Goal: Information Seeking & Learning: Compare options

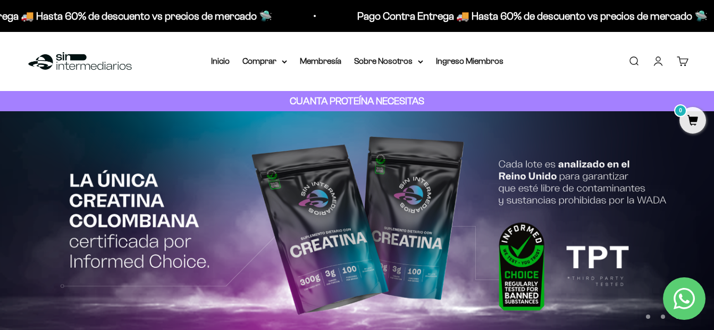
click at [637, 63] on link "Buscar" at bounding box center [634, 61] width 12 height 12
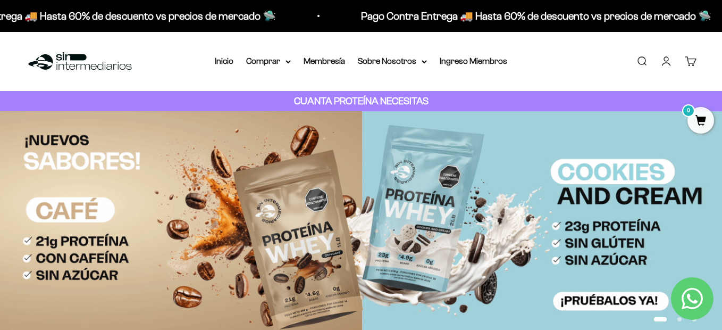
type input "creatina"
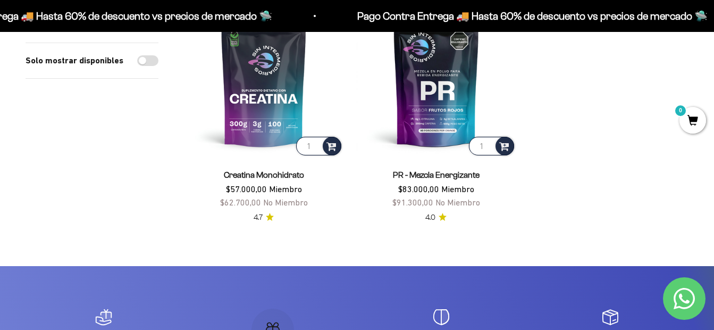
scroll to position [213, 0]
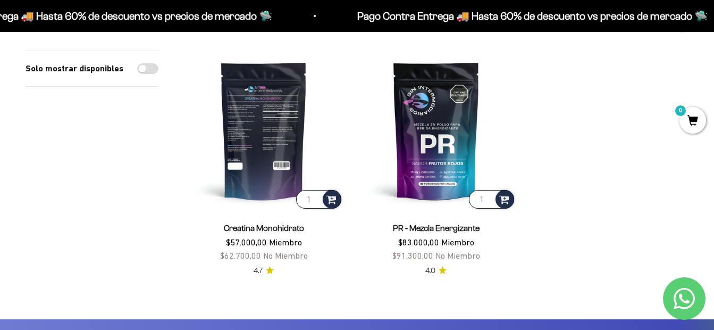
click at [269, 149] on img at bounding box center [264, 131] width 160 height 160
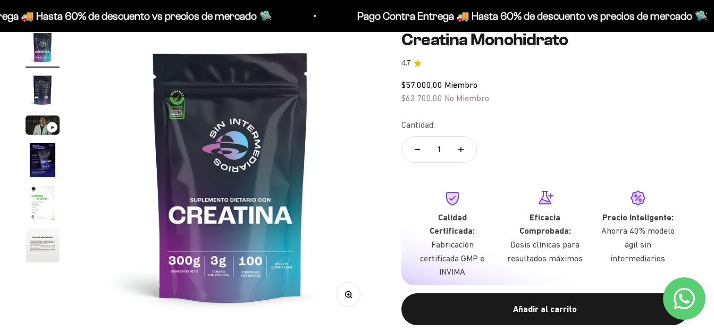
click at [40, 243] on img "Ir al artículo 6" at bounding box center [43, 245] width 34 height 34
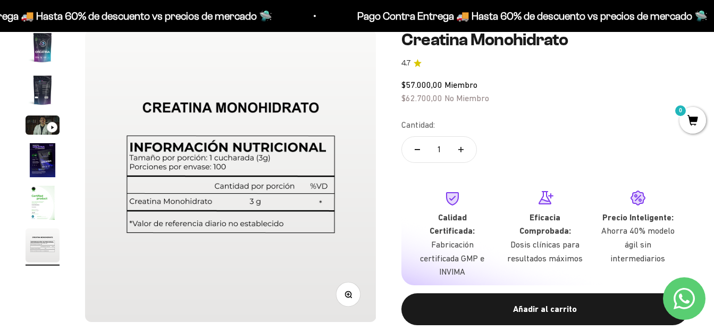
click at [48, 211] on img "Ir al artículo 5" at bounding box center [43, 203] width 34 height 34
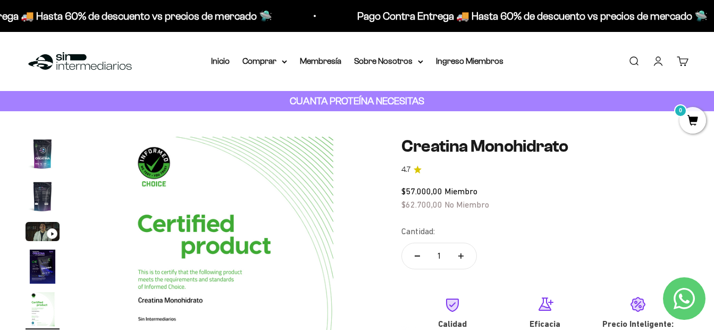
click at [44, 160] on img "Ir al artículo 1" at bounding box center [43, 154] width 34 height 34
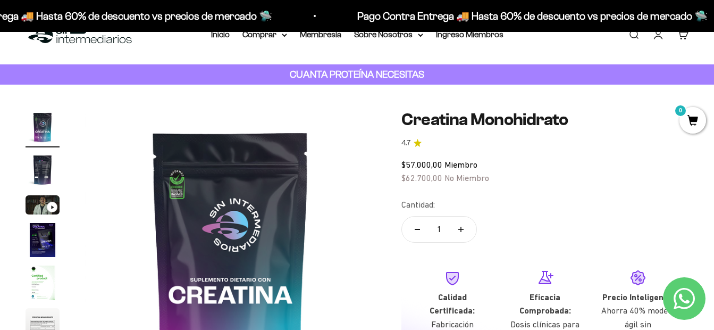
scroll to position [53, 0]
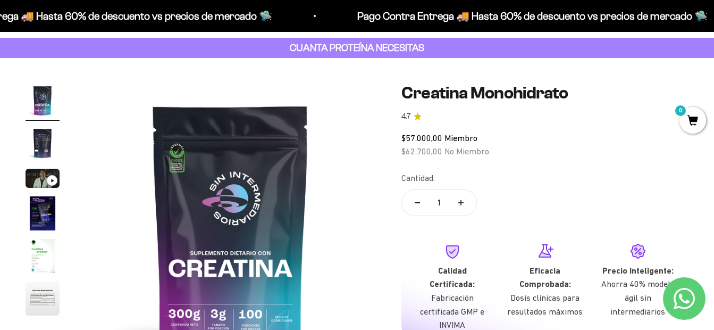
click at [51, 143] on img "Ir al artículo 2" at bounding box center [43, 143] width 34 height 34
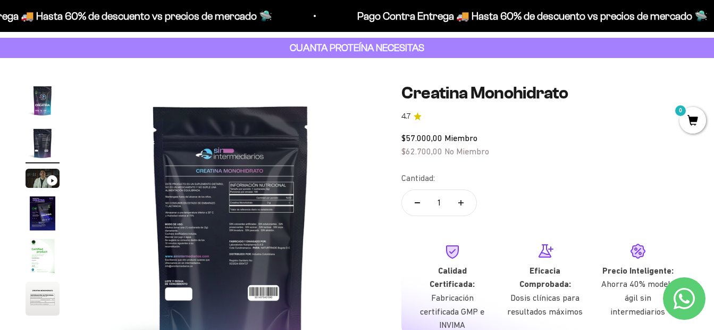
click at [249, 226] on img at bounding box center [230, 228] width 291 height 291
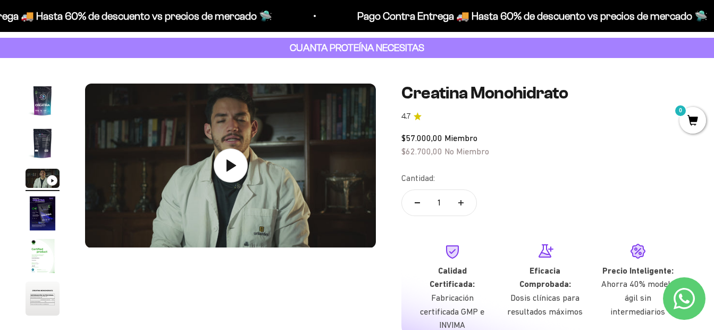
click at [41, 148] on img "Ir al artículo 2" at bounding box center [43, 143] width 34 height 34
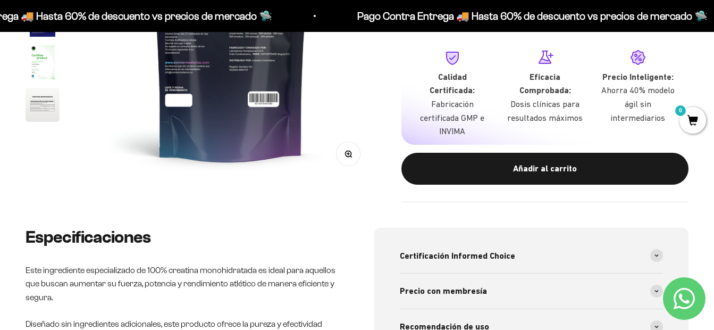
scroll to position [372, 0]
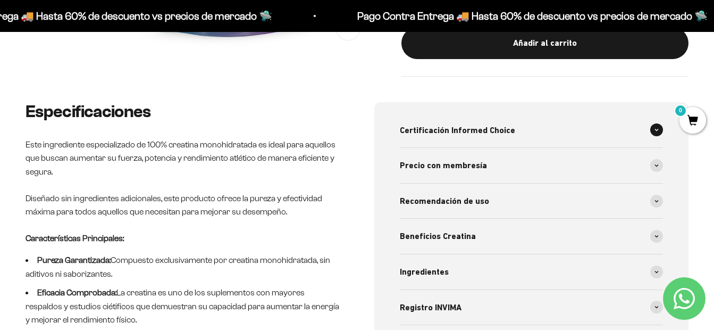
click at [523, 121] on div "Certificación Informed Choice" at bounding box center [532, 130] width 264 height 35
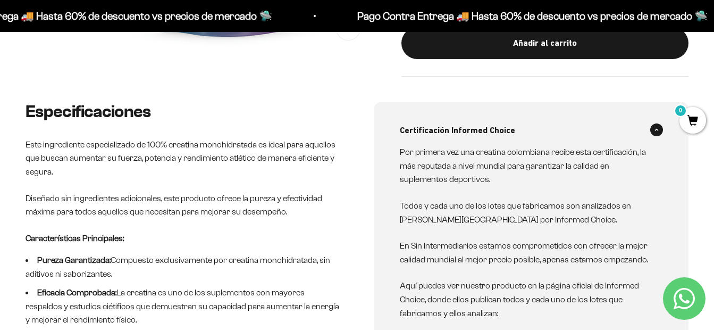
click at [530, 116] on div "Certificación Informed Choice" at bounding box center [532, 130] width 264 height 35
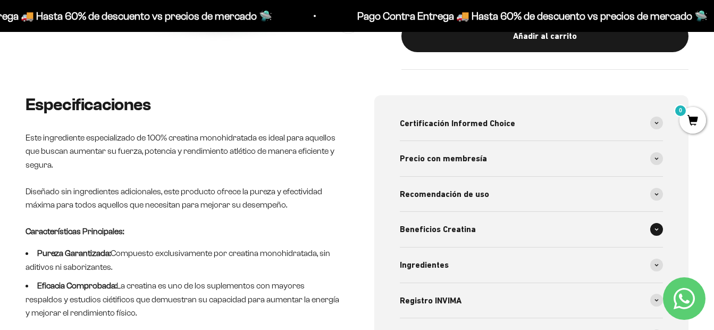
scroll to position [425, 0]
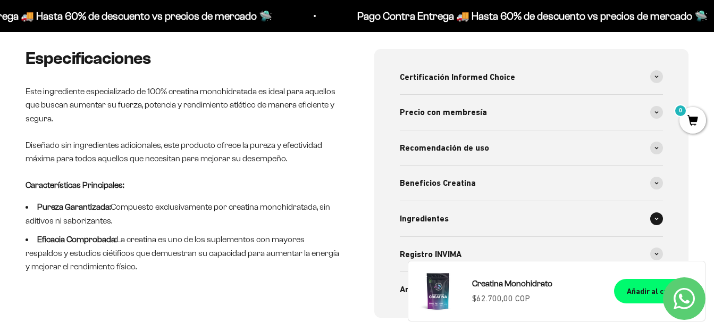
click at [514, 204] on div "Ingredientes" at bounding box center [532, 218] width 264 height 35
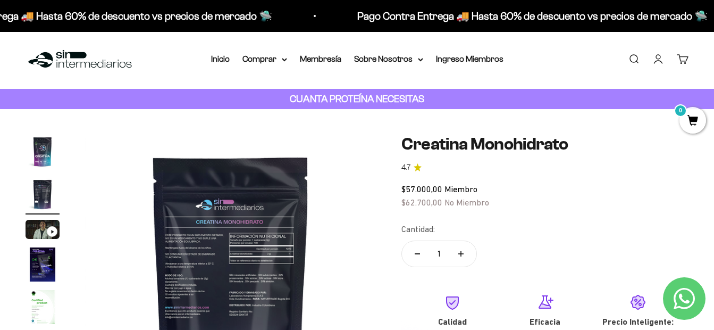
scroll to position [0, 0]
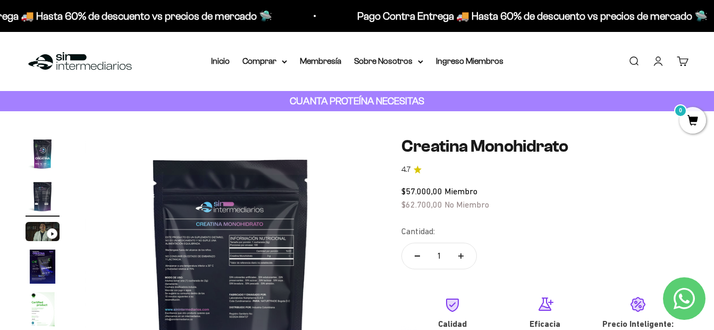
click at [40, 155] on img "Ir al artículo 1" at bounding box center [43, 154] width 34 height 34
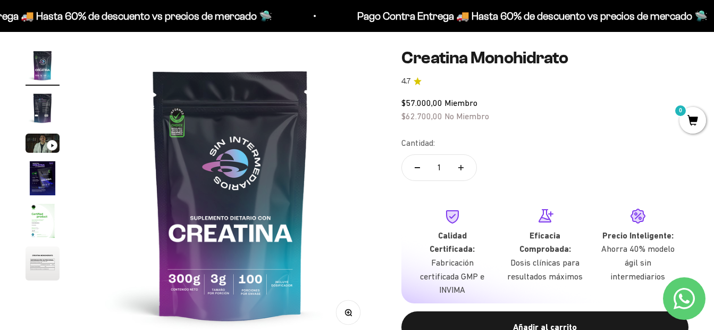
scroll to position [106, 0]
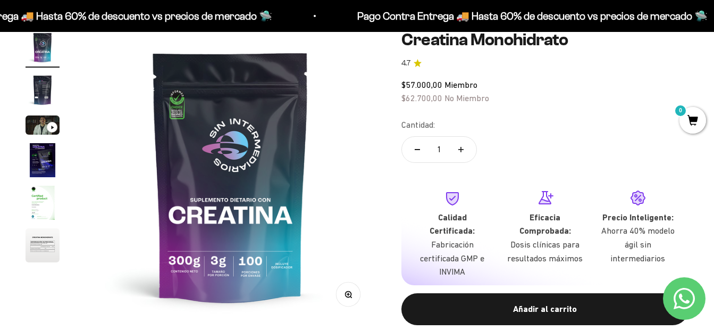
click at [49, 95] on img "Ir al artículo 2" at bounding box center [43, 90] width 34 height 34
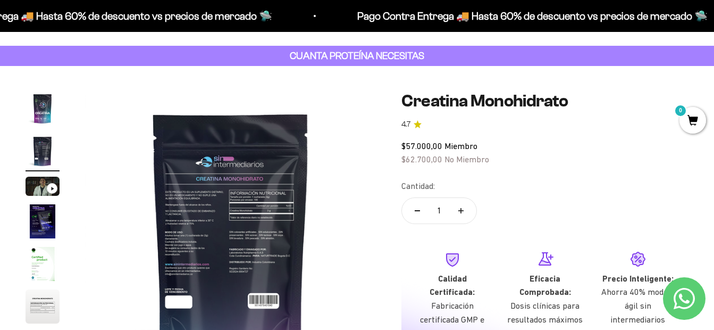
scroll to position [0, 0]
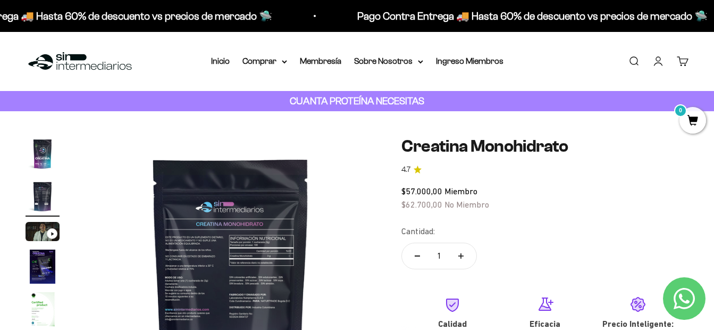
click at [101, 64] on img at bounding box center [80, 61] width 109 height 23
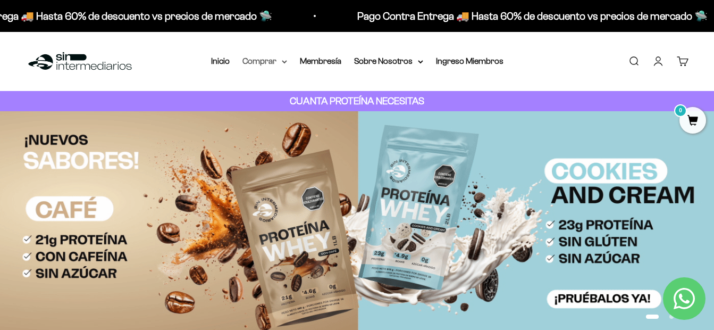
click at [266, 57] on summary "Comprar" at bounding box center [264, 61] width 45 height 14
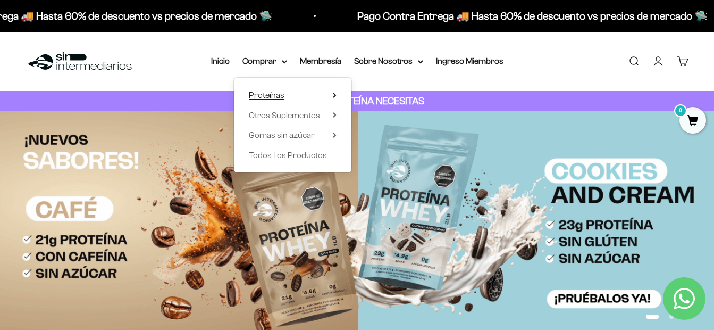
click at [289, 96] on summary "Proteínas" at bounding box center [293, 95] width 88 height 14
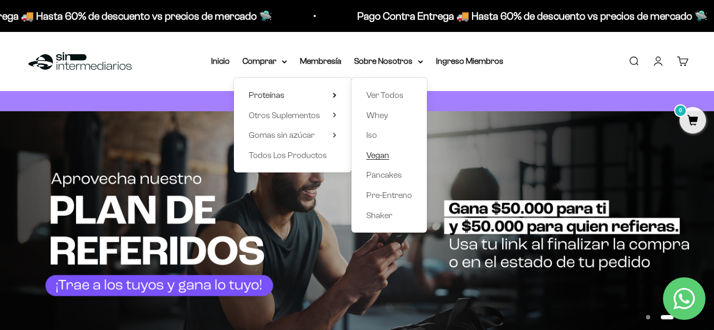
click at [377, 154] on span "Vegan" at bounding box center [377, 154] width 23 height 9
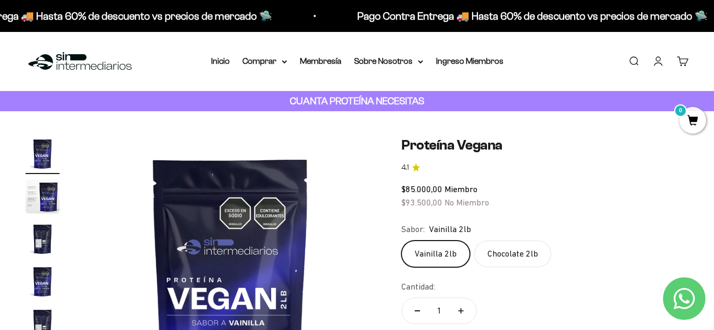
click at [84, 67] on img at bounding box center [80, 61] width 109 height 23
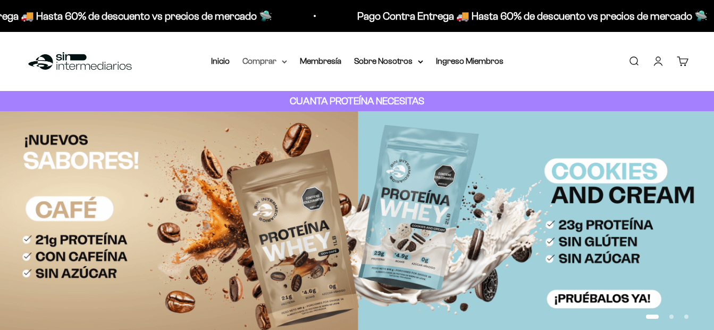
click at [266, 60] on summary "Comprar" at bounding box center [264, 61] width 45 height 14
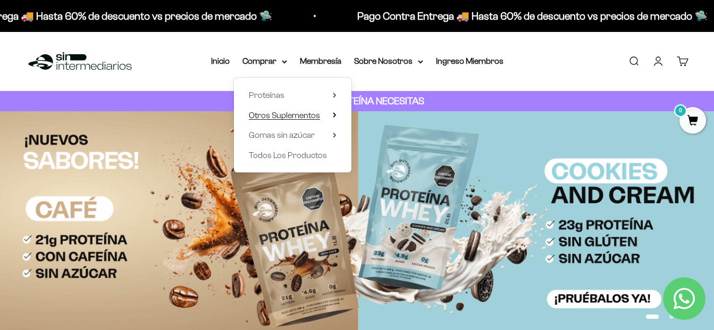
drag, startPoint x: 292, startPoint y: 88, endPoint x: 291, endPoint y: 109, distance: 20.7
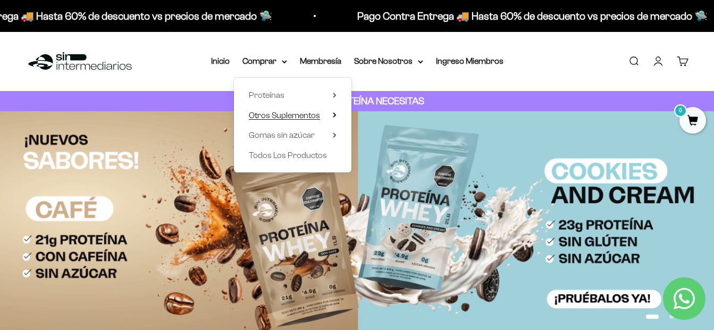
click at [292, 97] on summary "Proteínas" at bounding box center [293, 95] width 88 height 14
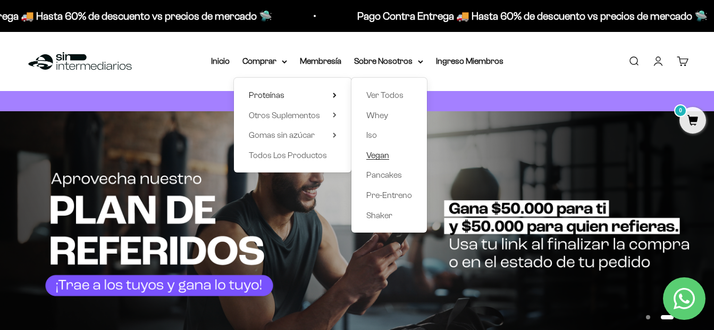
click at [376, 153] on span "Vegan" at bounding box center [377, 154] width 23 height 9
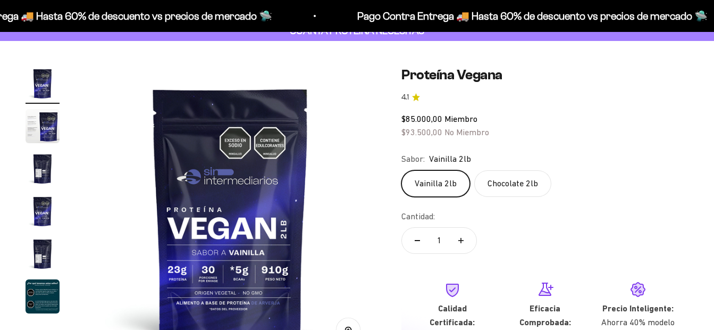
scroll to position [106, 0]
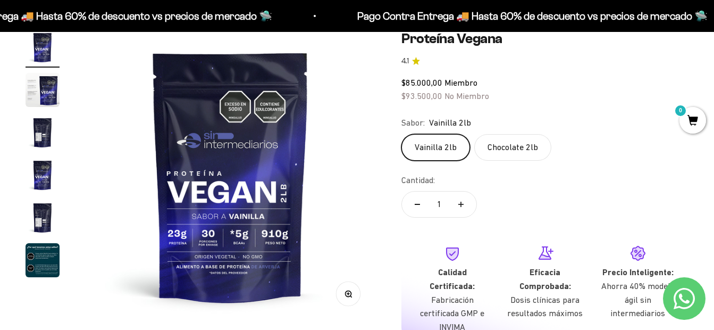
click at [45, 83] on img "Ir al artículo 2" at bounding box center [43, 90] width 34 height 34
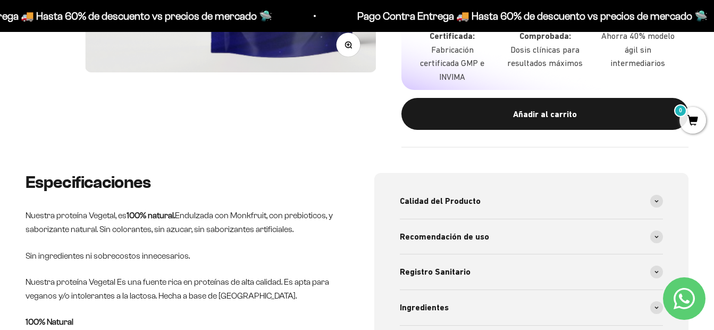
scroll to position [372, 0]
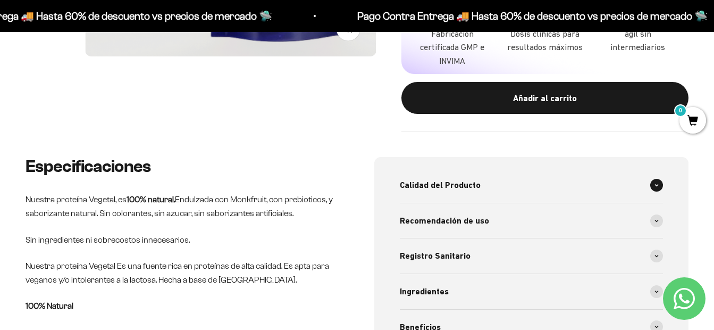
click at [549, 173] on div "Calidad del Producto" at bounding box center [532, 184] width 264 height 35
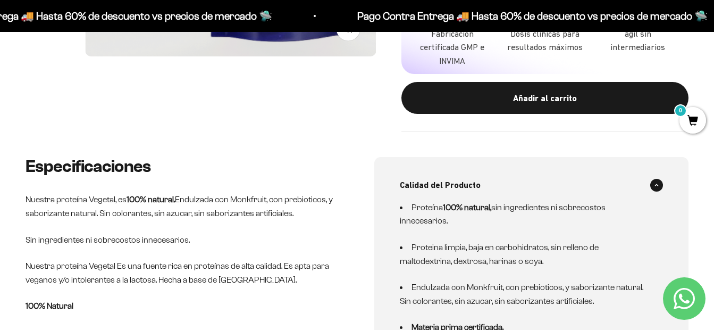
click at [553, 167] on div "Calidad del Producto" at bounding box center [532, 184] width 264 height 35
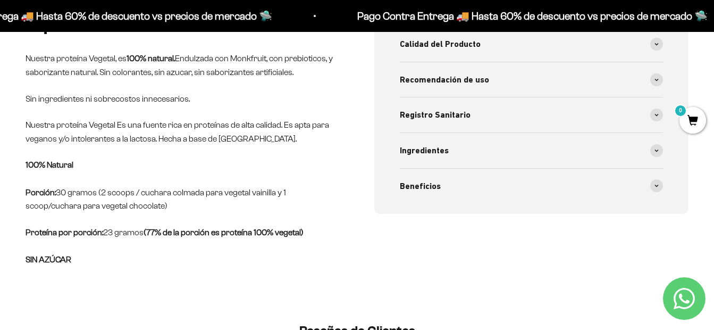
scroll to position [532, 0]
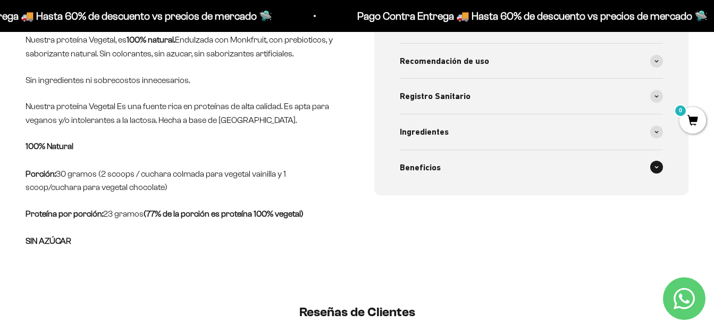
click at [535, 153] on div "Beneficios" at bounding box center [532, 167] width 264 height 35
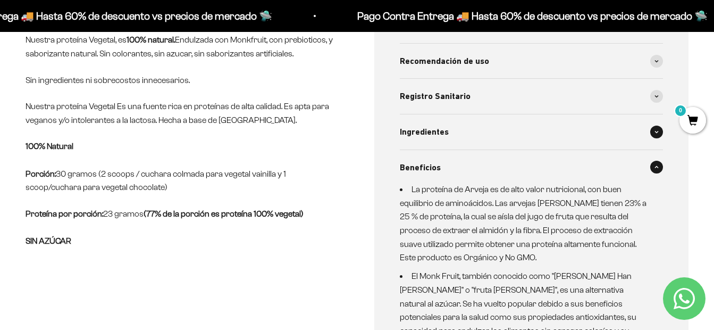
click at [431, 125] on span "Ingredientes" at bounding box center [424, 132] width 49 height 14
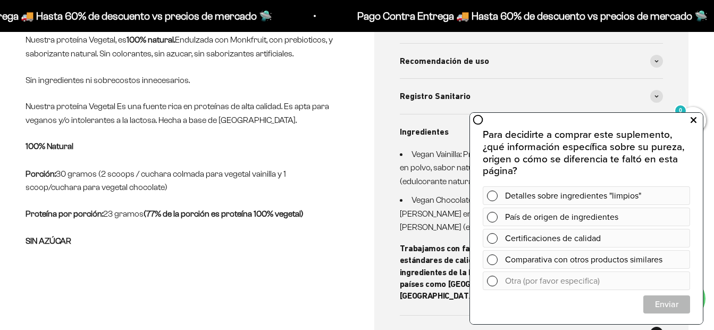
click at [692, 120] on icon at bounding box center [694, 120] width 6 height 14
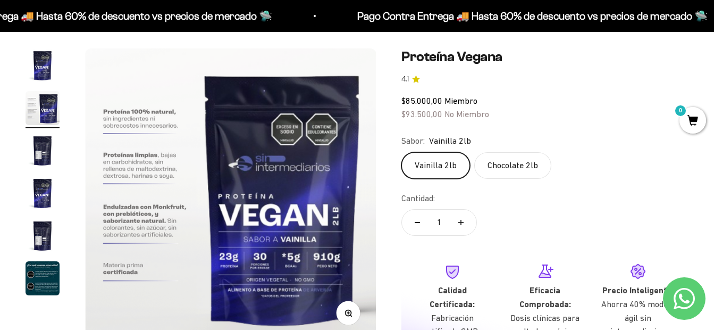
scroll to position [106, 0]
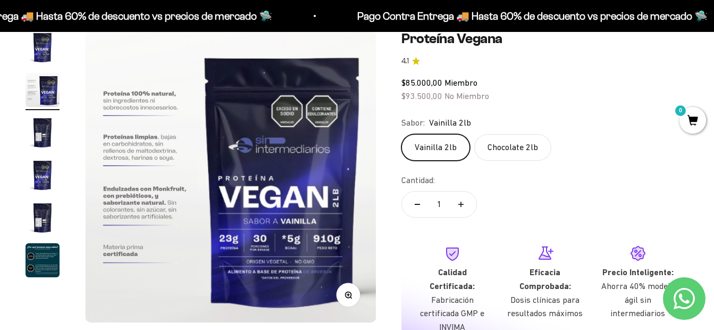
click at [44, 100] on img "Ir al artículo 2" at bounding box center [43, 90] width 34 height 34
click at [45, 254] on img "Ir al artículo 6" at bounding box center [43, 260] width 34 height 34
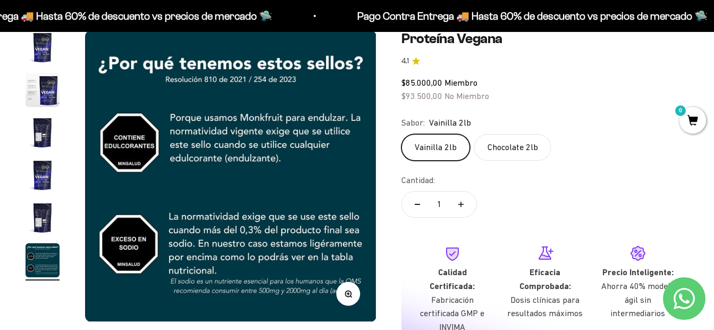
click at [41, 224] on img "Ir al artículo 5" at bounding box center [43, 217] width 34 height 34
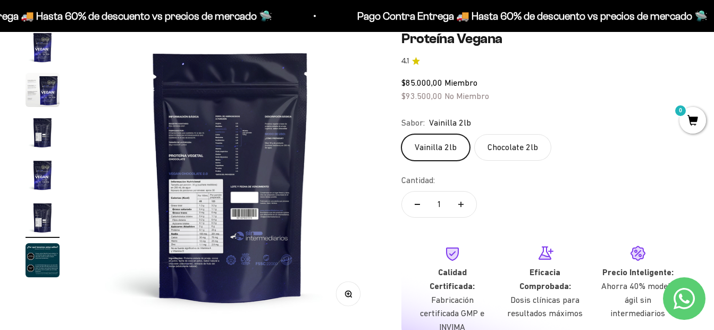
click at [44, 170] on img "Ir al artículo 4" at bounding box center [43, 175] width 34 height 34
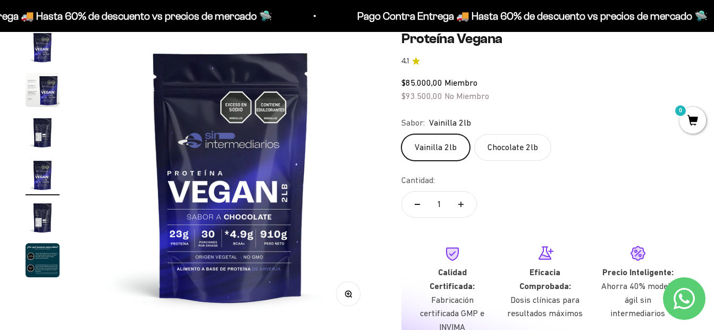
click at [33, 126] on img "Ir al artículo 3" at bounding box center [43, 132] width 34 height 34
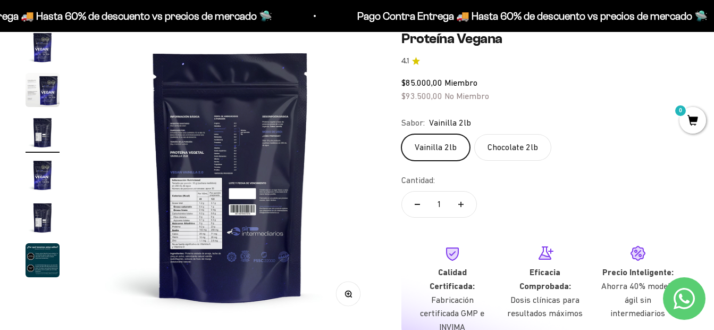
click at [39, 256] on img "Ir al artículo 6" at bounding box center [43, 260] width 34 height 34
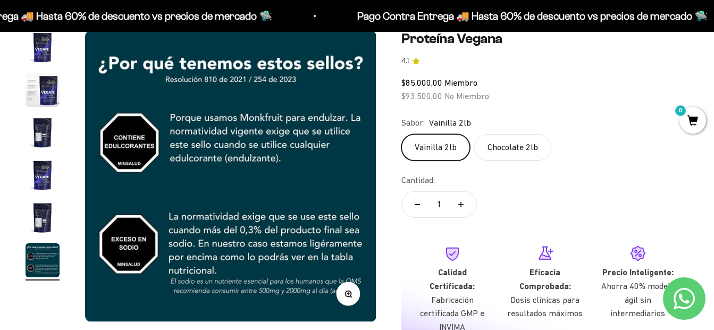
click at [39, 222] on img "Ir al artículo 5" at bounding box center [43, 217] width 34 height 34
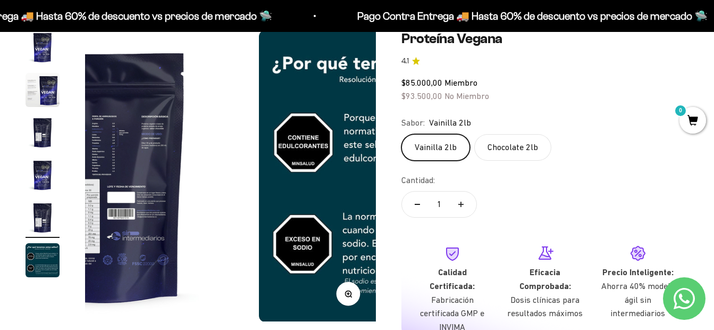
scroll to position [0, 1190]
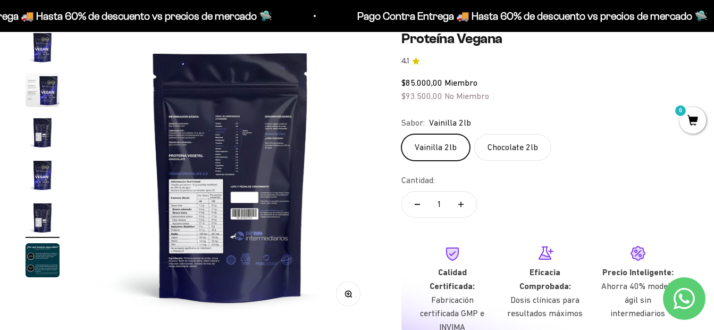
click at [33, 186] on img "Ir al artículo 4" at bounding box center [43, 175] width 34 height 34
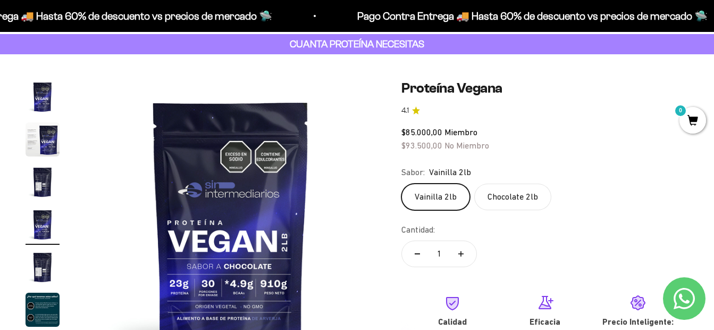
scroll to position [0, 0]
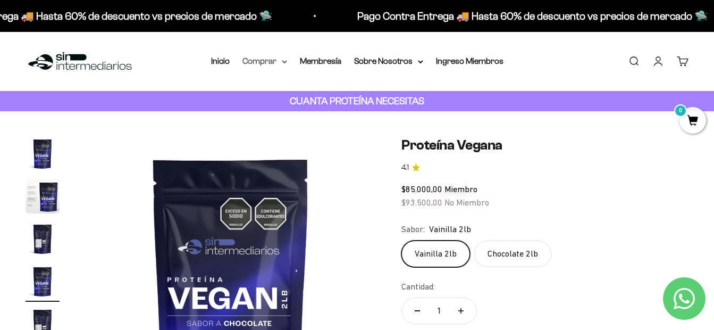
click at [271, 63] on summary "Comprar" at bounding box center [264, 61] width 45 height 14
click at [271, 69] on div "Menú Buscar Inicio Comprar Proteínas Ver Todos Whey Iso Vegan Pancakes Pre-Entr…" at bounding box center [357, 61] width 714 height 59
click at [263, 63] on summary "Comprar" at bounding box center [264, 61] width 45 height 14
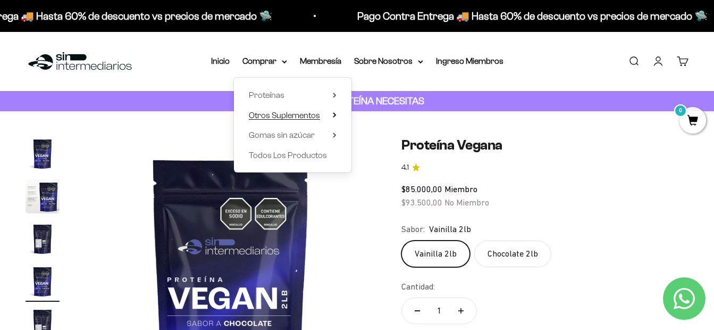
click at [290, 117] on span "Otros Suplementos" at bounding box center [284, 115] width 71 height 9
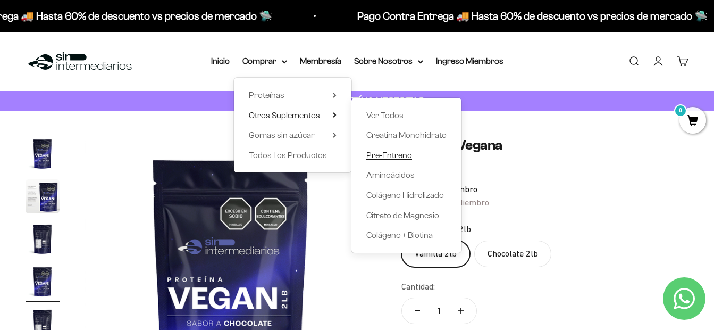
click at [374, 157] on span "Pre-Entreno" at bounding box center [389, 154] width 46 height 9
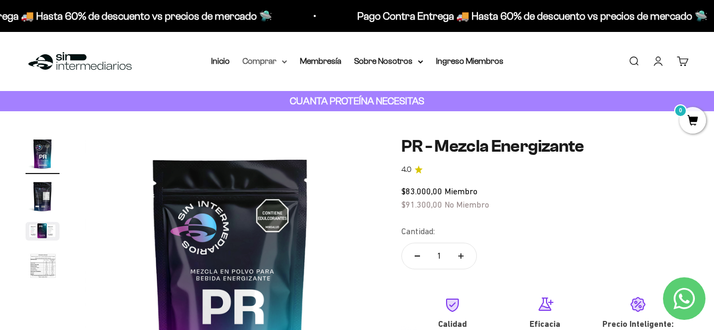
click at [286, 59] on summary "Comprar" at bounding box center [264, 61] width 45 height 14
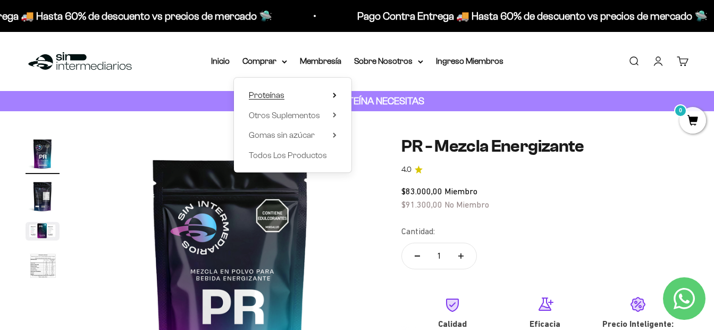
click at [309, 93] on summary "Proteínas" at bounding box center [293, 95] width 88 height 14
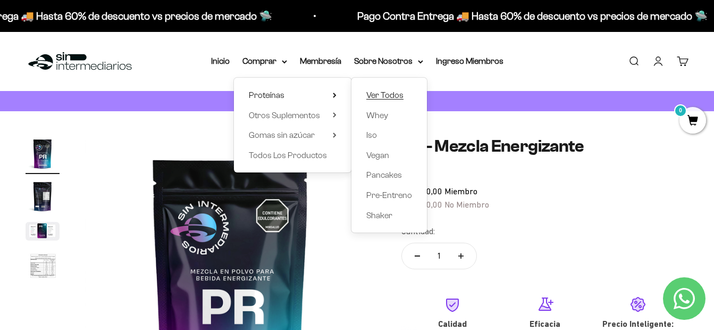
click at [386, 97] on span "Ver Todos" at bounding box center [384, 94] width 37 height 9
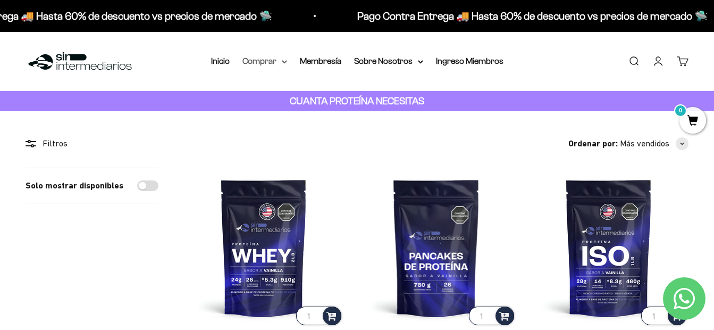
click at [283, 57] on summary "Comprar" at bounding box center [264, 61] width 45 height 14
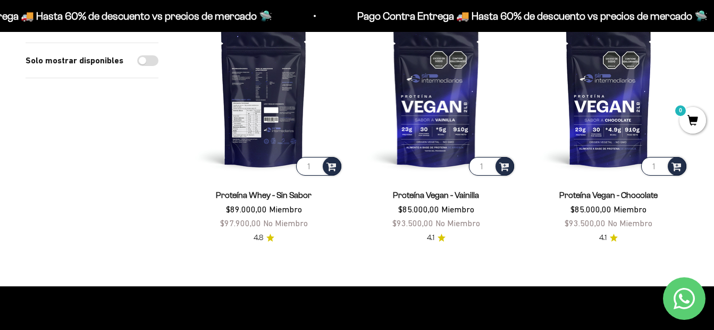
scroll to position [851, 0]
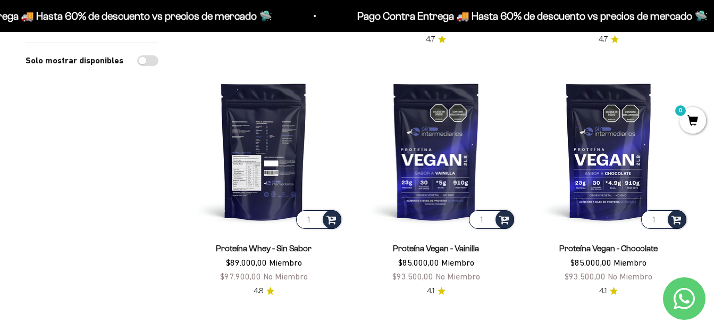
click at [224, 161] on img at bounding box center [264, 151] width 160 height 160
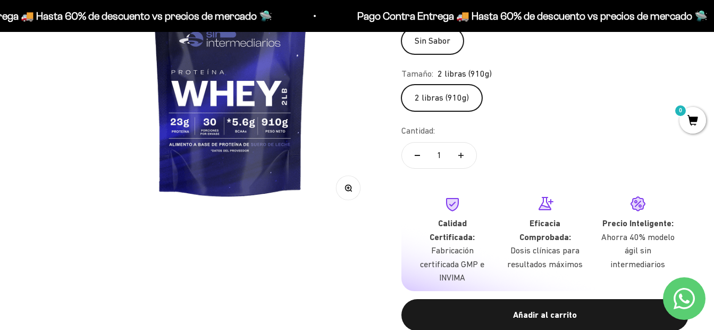
scroll to position [532, 0]
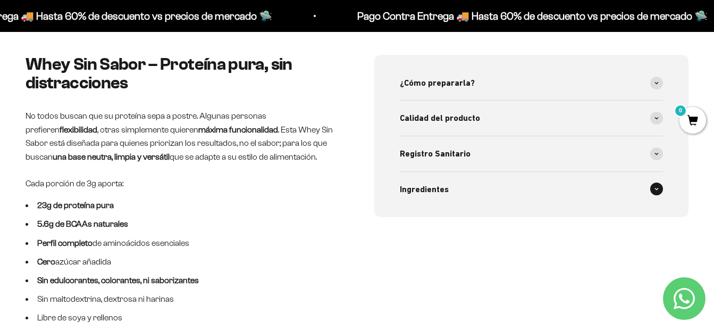
click at [505, 179] on div "Ingredientes" at bounding box center [532, 189] width 264 height 35
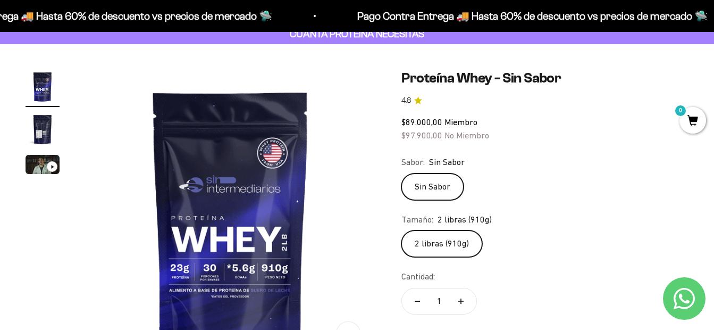
scroll to position [0, 0]
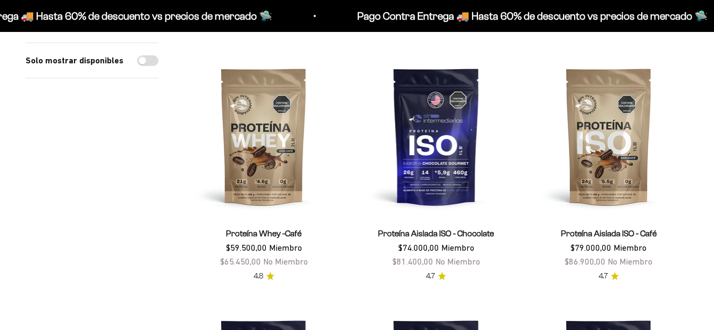
scroll to position [319, 0]
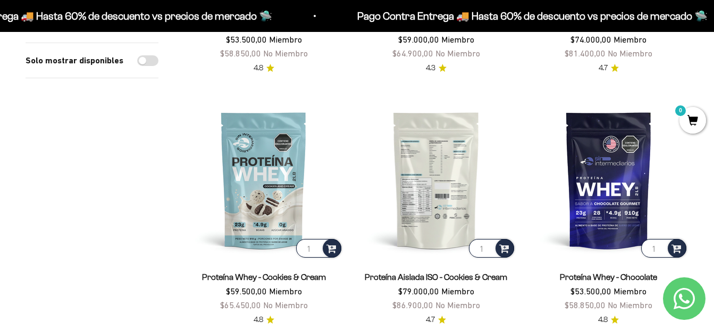
click at [472, 170] on img at bounding box center [436, 180] width 160 height 160
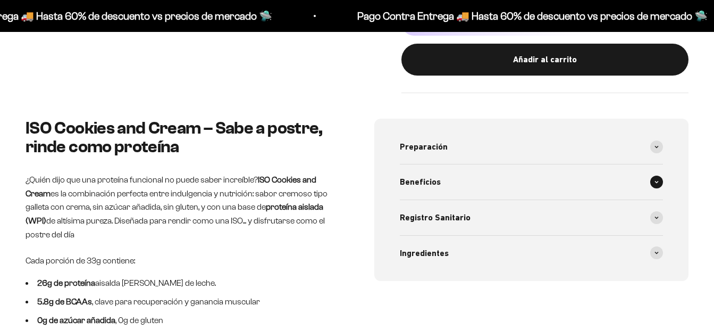
scroll to position [479, 0]
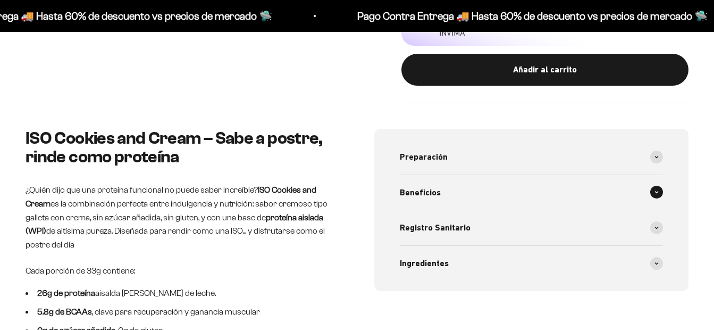
click at [478, 175] on div "Beneficios" at bounding box center [532, 192] width 264 height 35
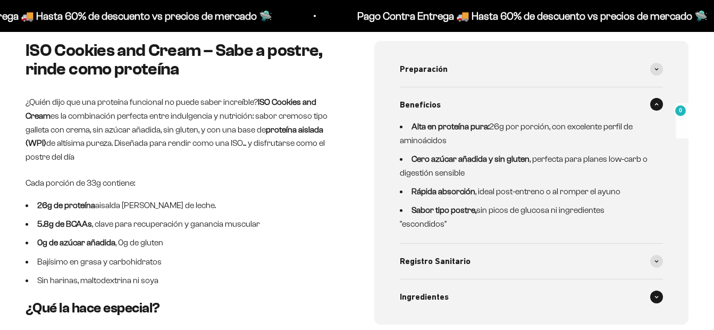
scroll to position [691, 0]
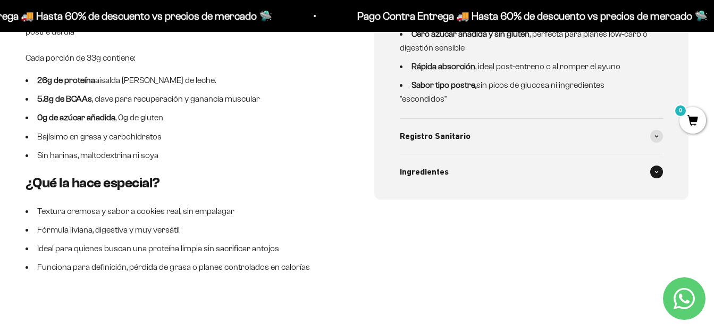
click at [471, 164] on div "Ingredientes" at bounding box center [532, 171] width 264 height 35
